Goal: Task Accomplishment & Management: Manage account settings

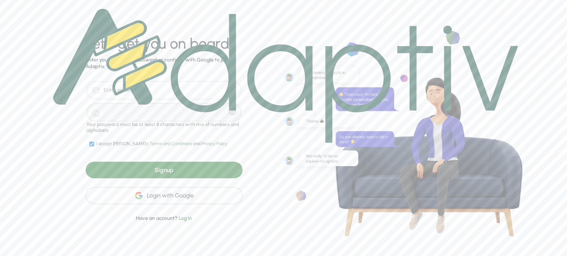
click at [307, 215] on img at bounding box center [402, 128] width 239 height 217
click at [215, 56] on img at bounding box center [285, 76] width 465 height 134
click at [335, 24] on img at bounding box center [285, 76] width 465 height 134
click at [158, 89] on img at bounding box center [285, 76] width 465 height 134
click at [151, 92] on img at bounding box center [285, 76] width 465 height 134
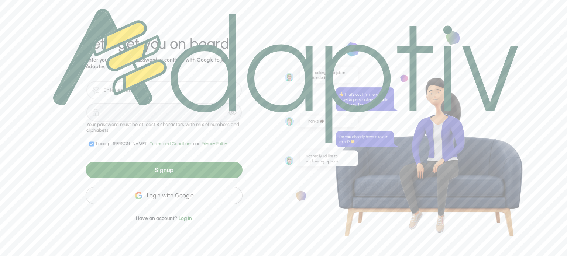
click at [162, 191] on div "Login with Google" at bounding box center [164, 195] width 157 height 17
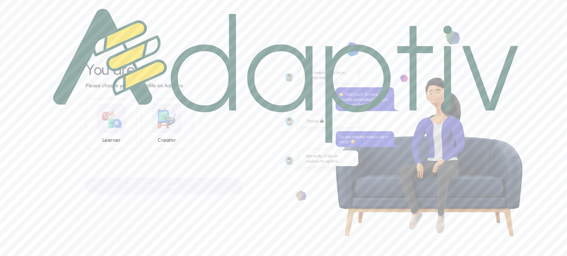
click at [111, 127] on img at bounding box center [285, 76] width 465 height 134
